Goal: Information Seeking & Learning: Learn about a topic

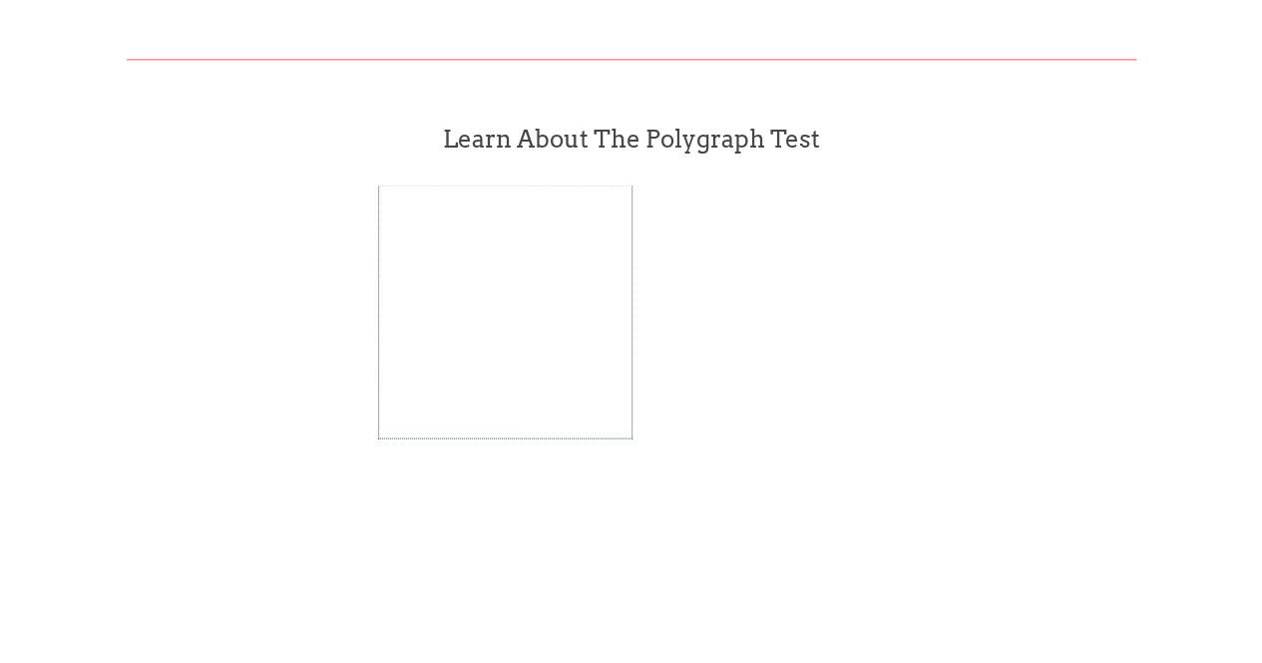
scroll to position [1262, 0]
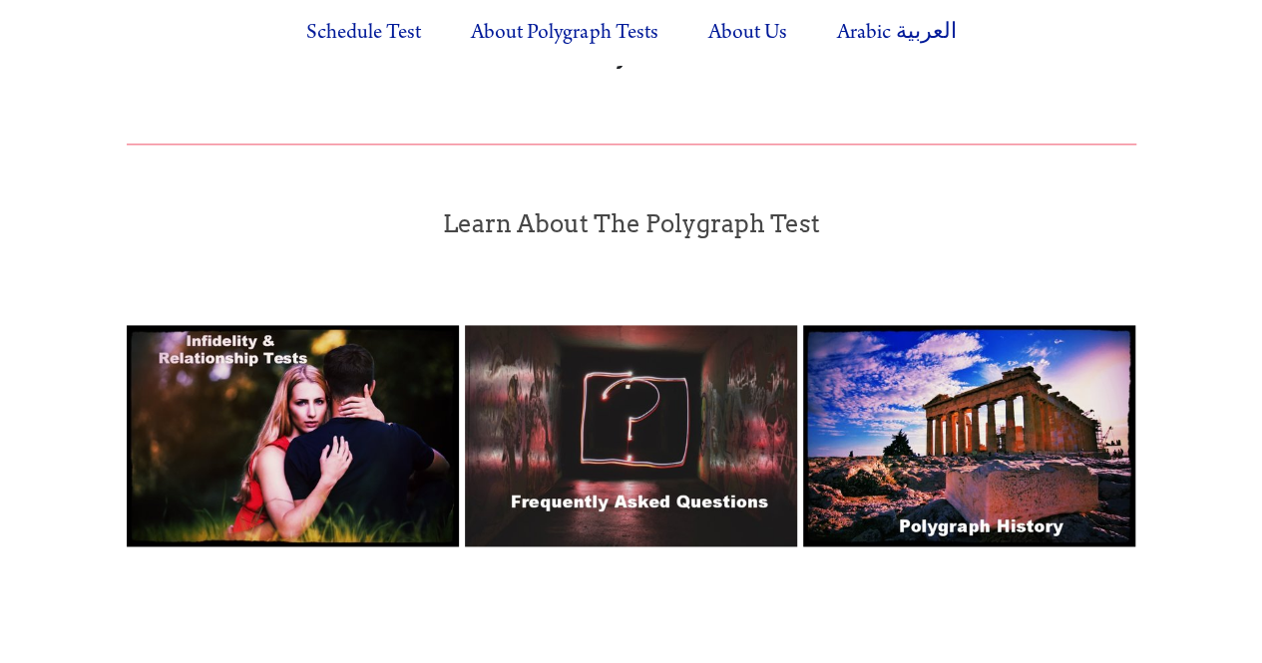
scroll to position [1496, 0]
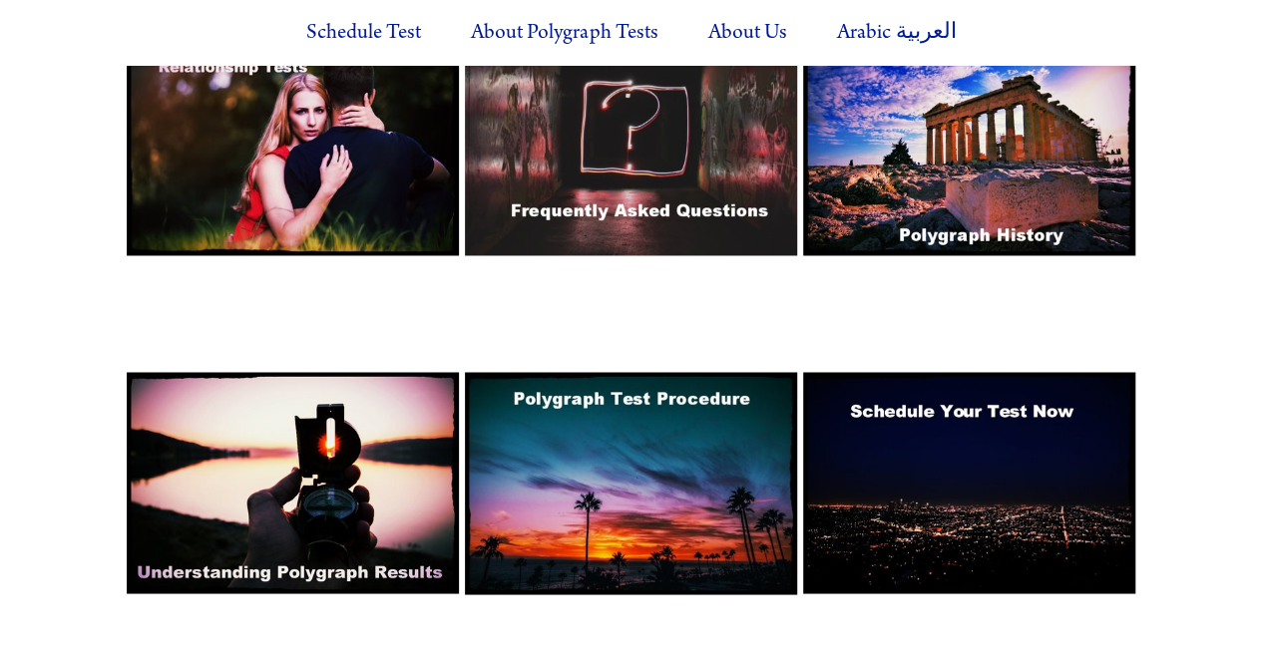
click at [324, 148] on img at bounding box center [293, 144] width 332 height 221
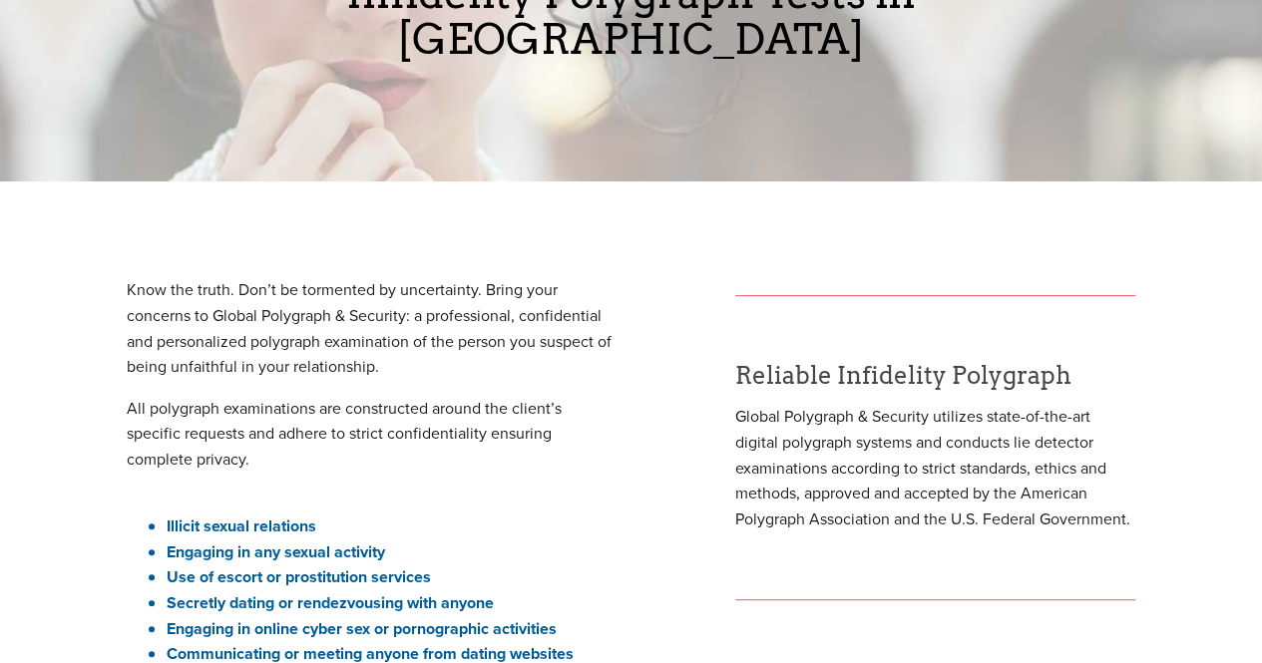
scroll to position [399, 0]
